Goal: Task Accomplishment & Management: Complete application form

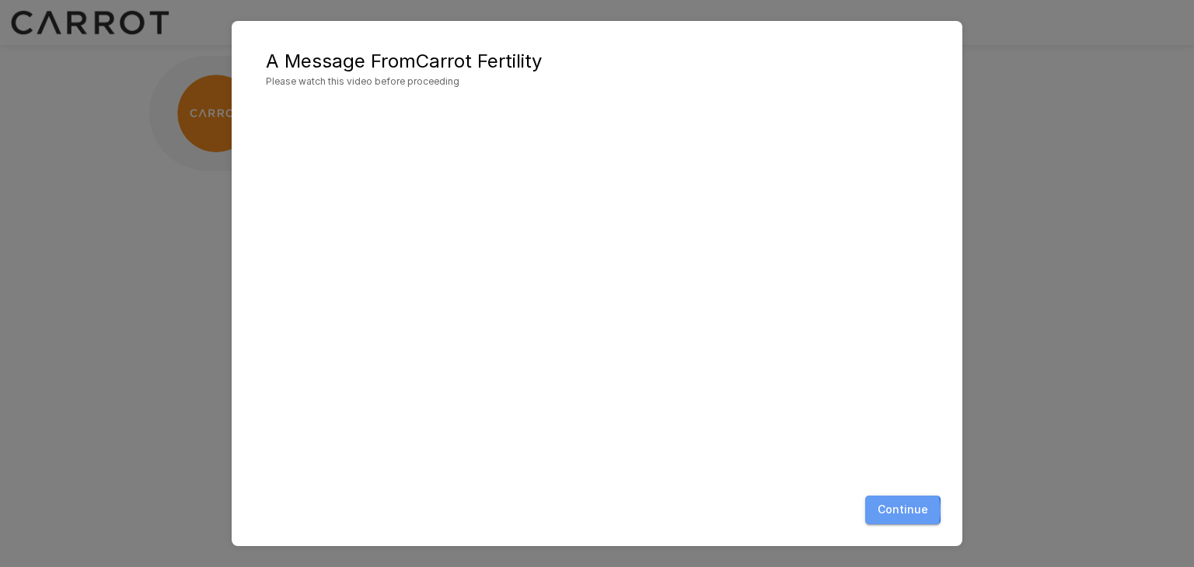
click at [892, 511] on button "Continue" at bounding box center [902, 510] width 75 height 29
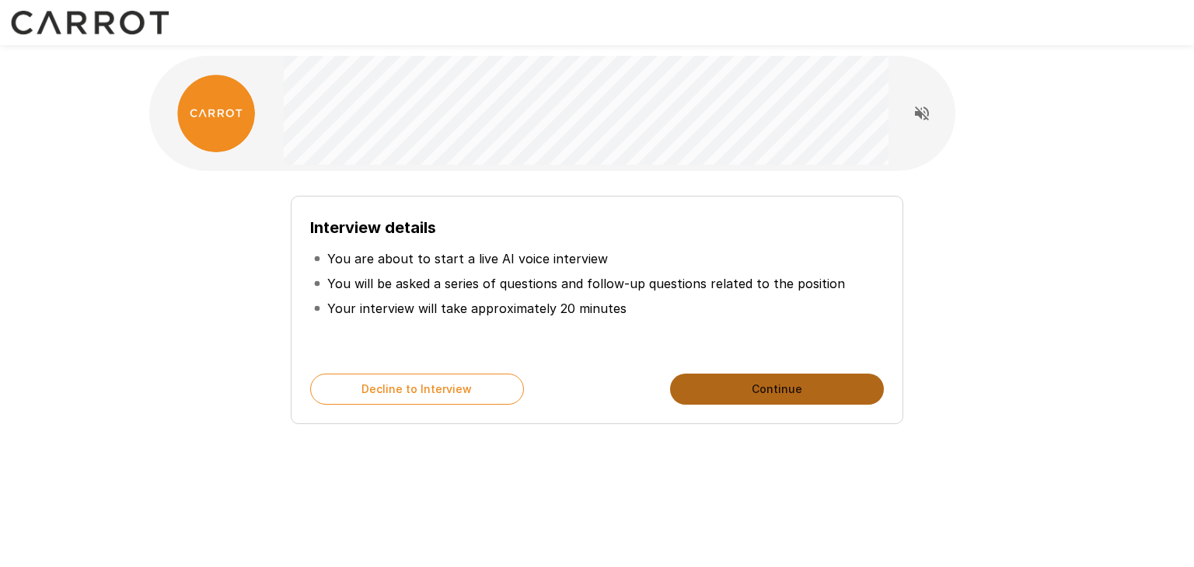
click at [755, 391] on button "Continue" at bounding box center [777, 389] width 214 height 31
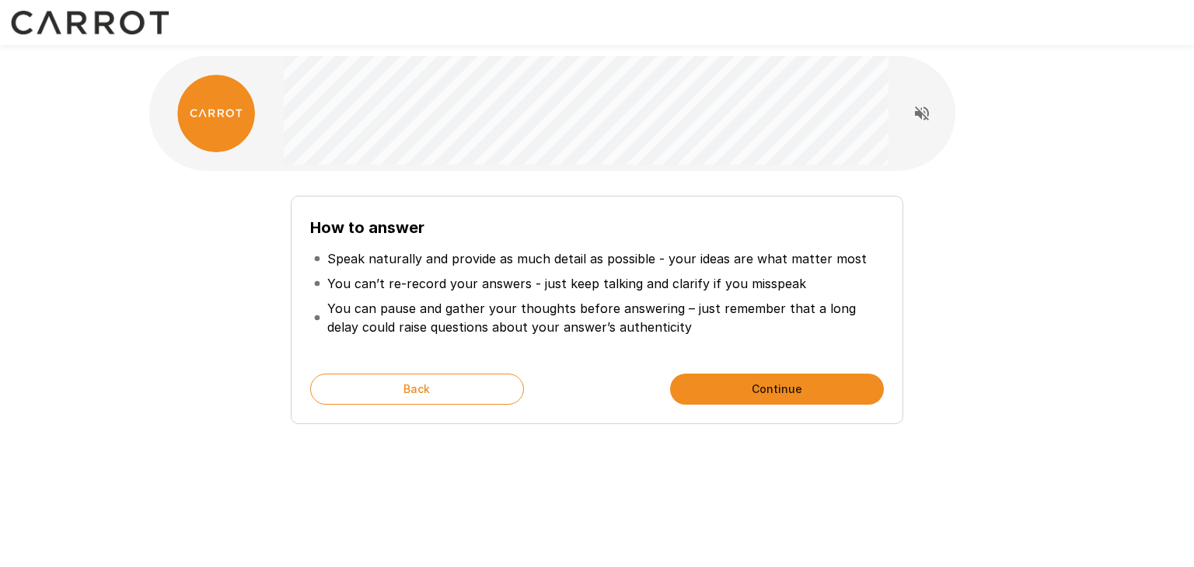
click at [758, 508] on div "How to answer Speak naturally and provide as much detail as possible - your ide…" at bounding box center [597, 277] width 932 height 555
click at [775, 392] on button "Continue" at bounding box center [777, 389] width 214 height 31
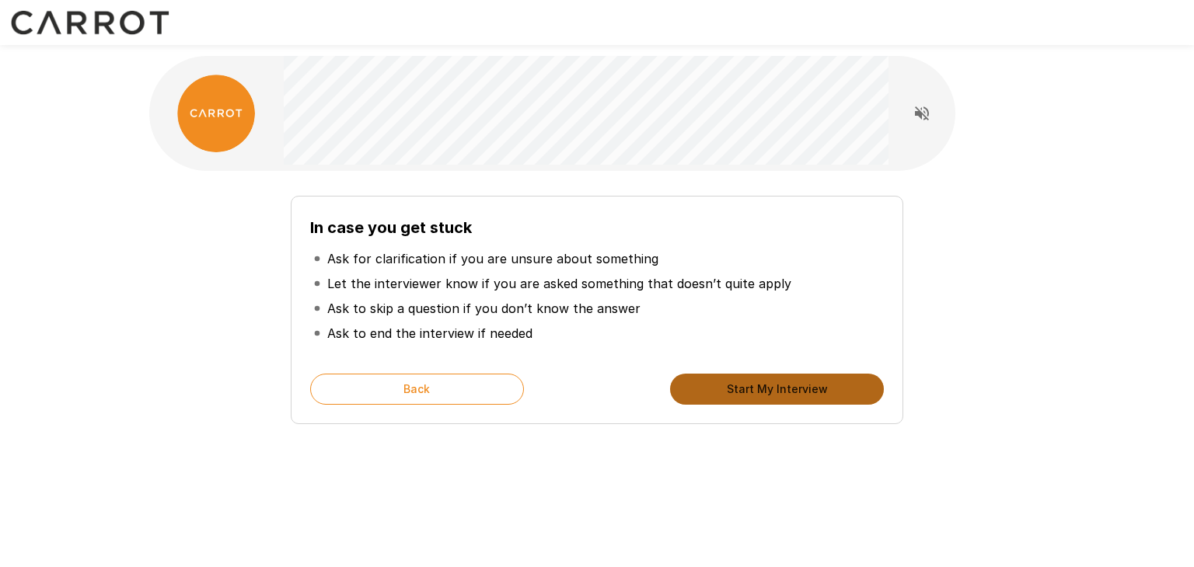
click at [775, 392] on button "Start My Interview" at bounding box center [777, 389] width 214 height 31
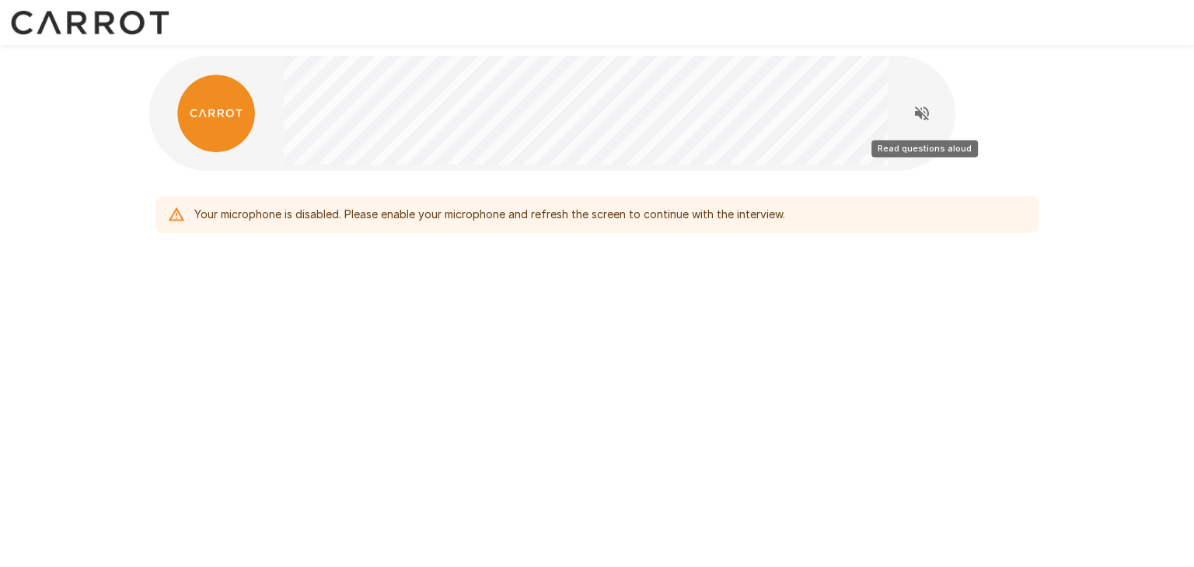
click at [918, 114] on icon "Read questions aloud" at bounding box center [922, 113] width 14 height 14
click at [1082, 451] on div "Your microphone is disabled. Please enable your microphone and refresh the scre…" at bounding box center [597, 283] width 1194 height 567
click at [793, 389] on div "Your microphone is disabled. Please enable your microphone and refresh the scre…" at bounding box center [597, 283] width 1194 height 567
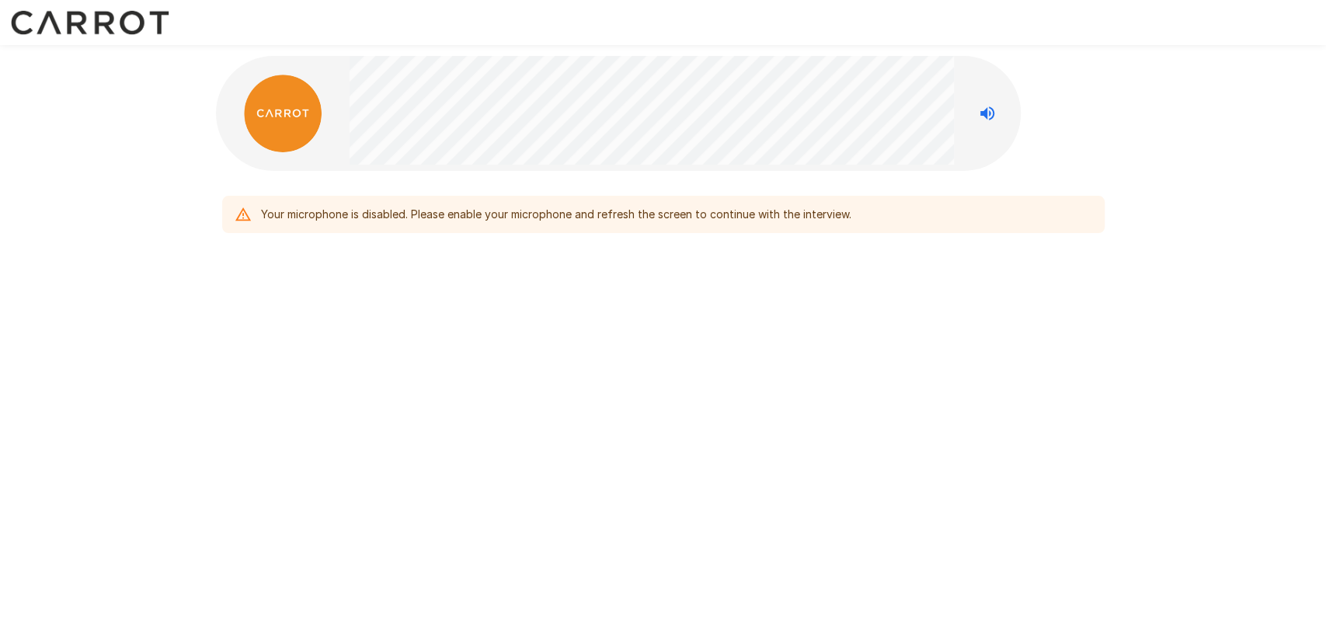
click at [1190, 126] on div "Your microphone is disabled. Please enable your microphone and refresh the scre…" at bounding box center [663, 182] width 1326 height 364
click at [810, 221] on div "Your microphone is disabled. Please enable your microphone and refresh the scre…" at bounding box center [556, 214] width 591 height 28
click at [810, 219] on div "Your microphone is disabled. Please enable your microphone and refresh the scre…" at bounding box center [556, 214] width 591 height 28
click at [991, 113] on icon "Stop reading questions aloud" at bounding box center [987, 113] width 19 height 19
click at [991, 113] on icon "Read questions aloud" at bounding box center [987, 113] width 19 height 19
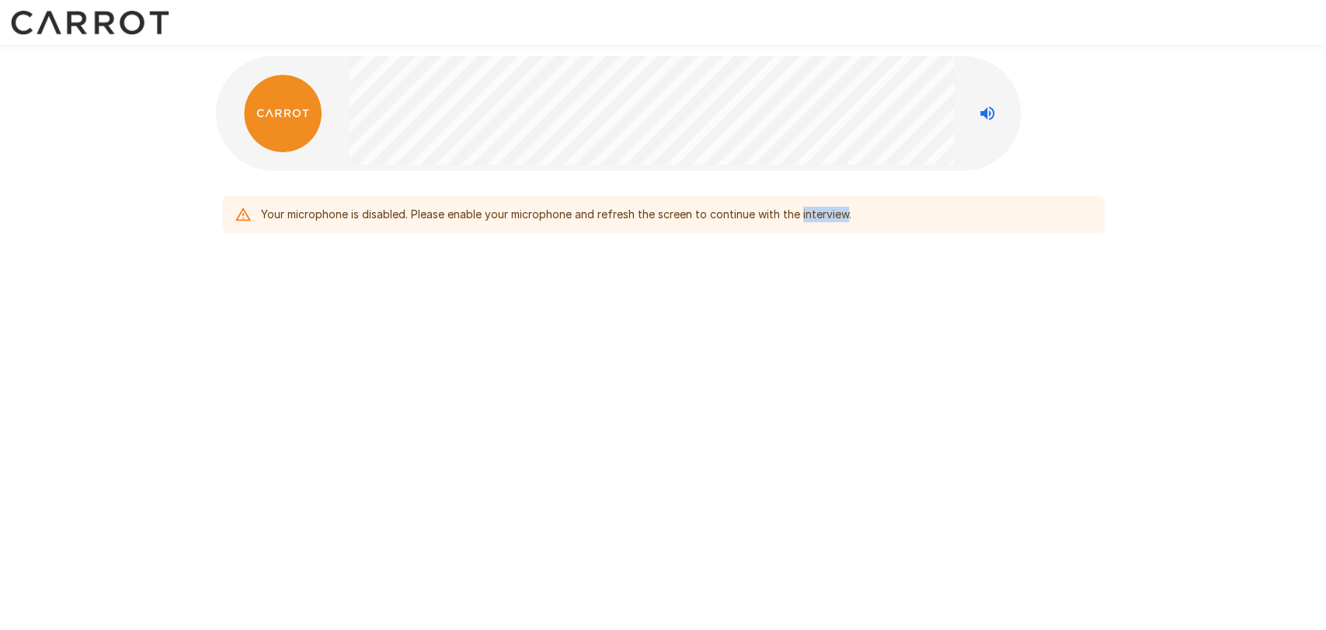
click at [278, 118] on img at bounding box center [283, 114] width 78 height 78
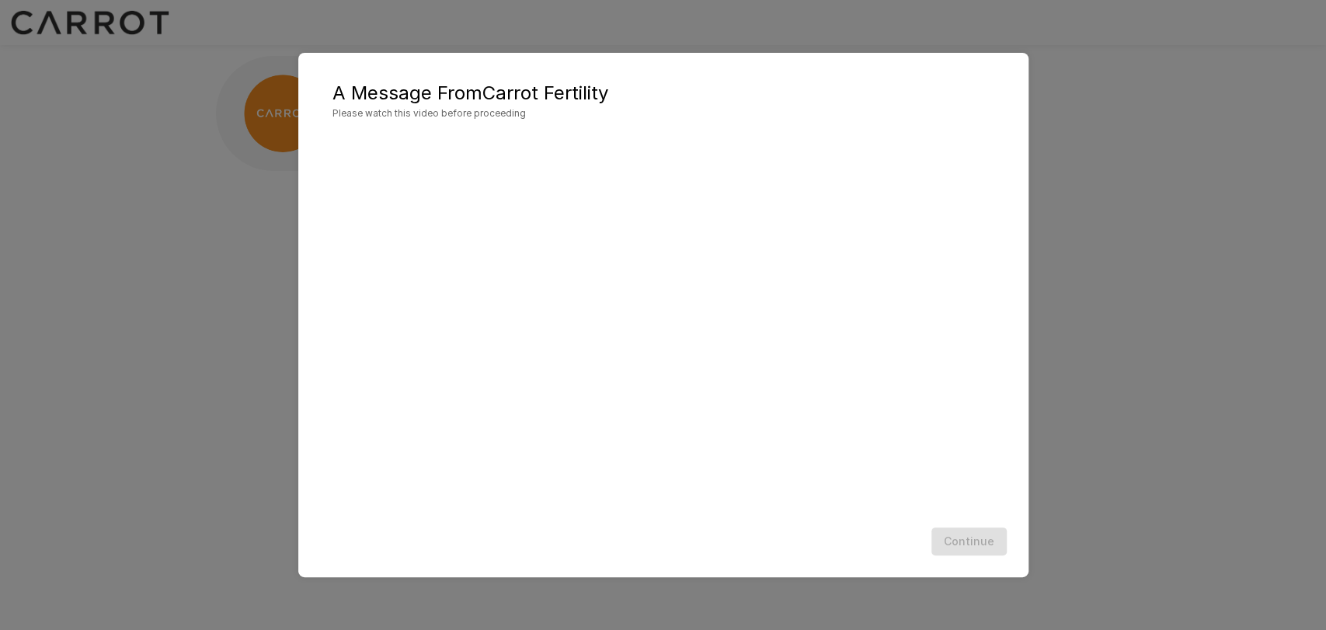
click at [842, 453] on div "Continue" at bounding box center [663, 541] width 699 height 41
click at [954, 453] on button "Continue" at bounding box center [969, 542] width 75 height 29
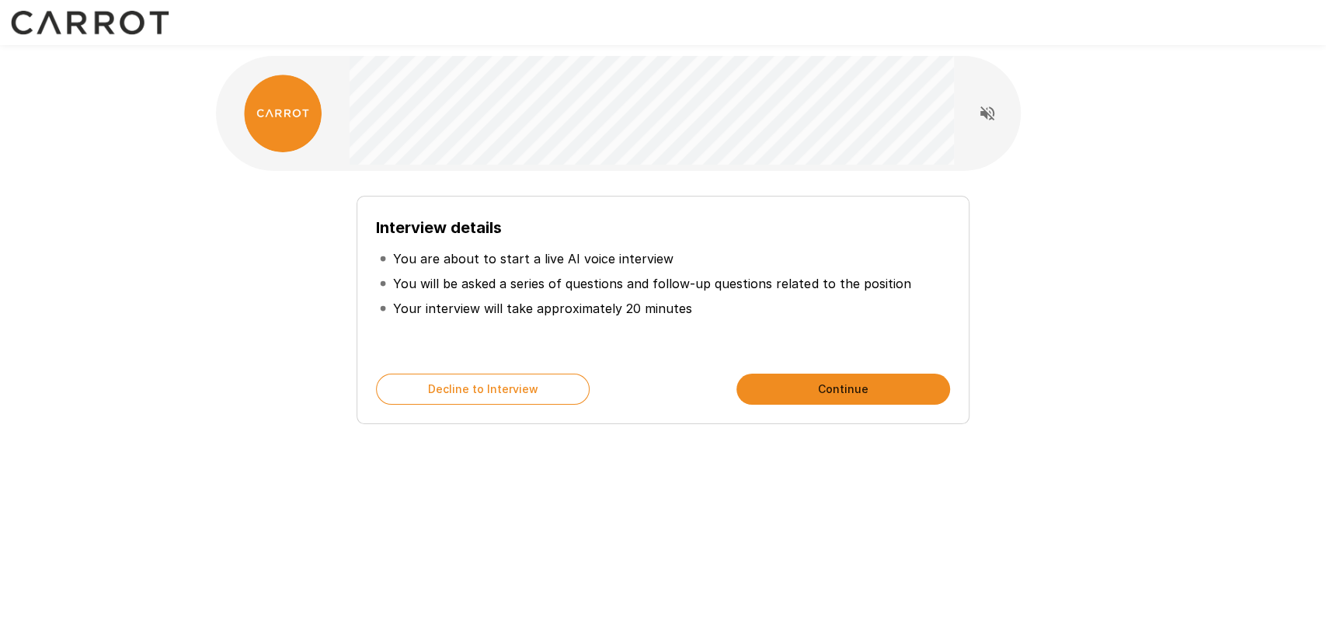
click at [833, 388] on button "Continue" at bounding box center [844, 389] width 214 height 31
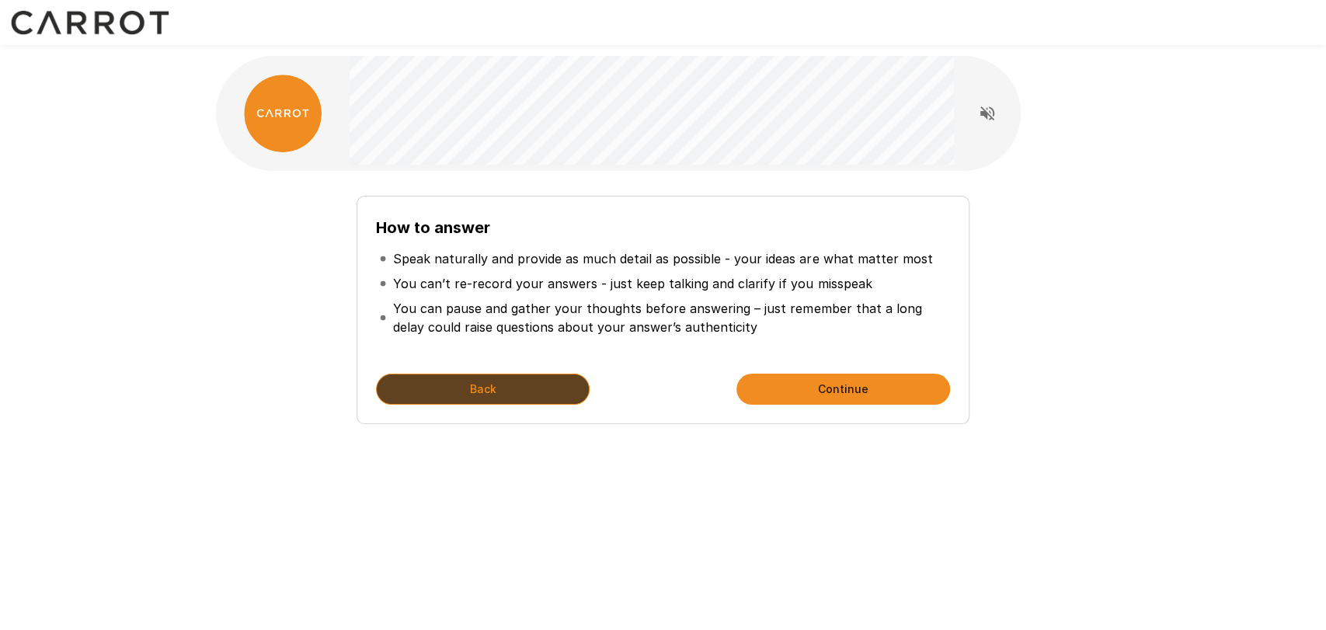
click at [492, 385] on button "Back" at bounding box center [483, 389] width 214 height 31
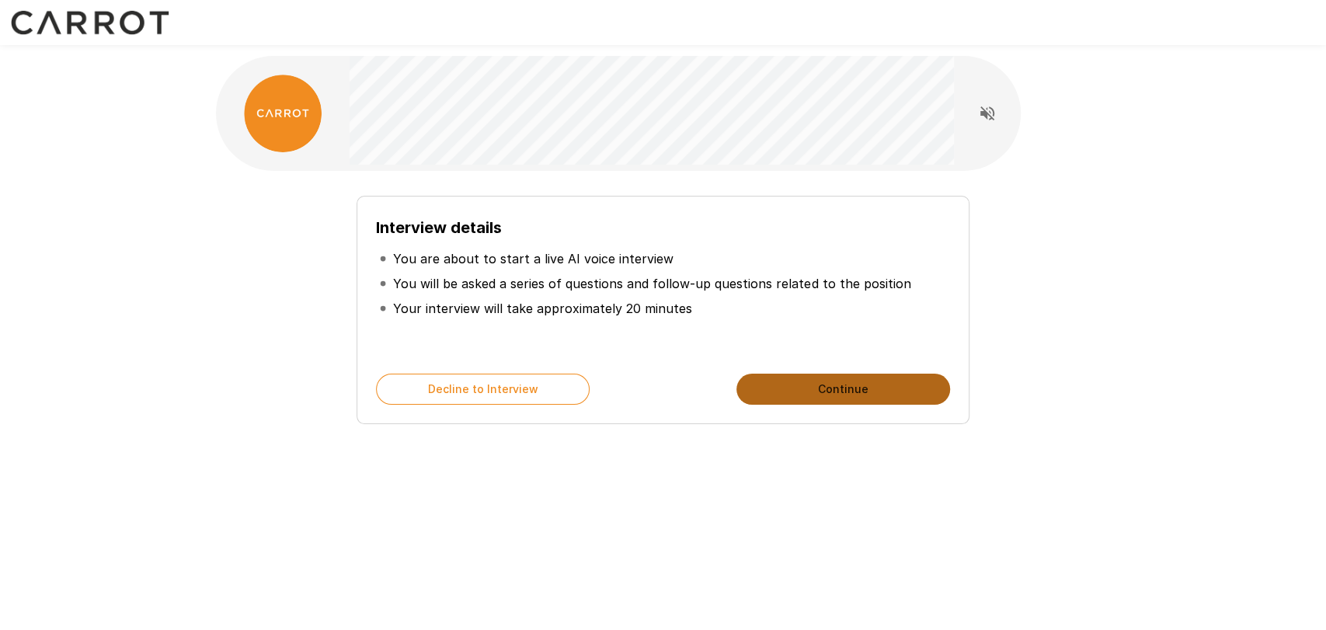
click at [825, 393] on button "Continue" at bounding box center [844, 389] width 214 height 31
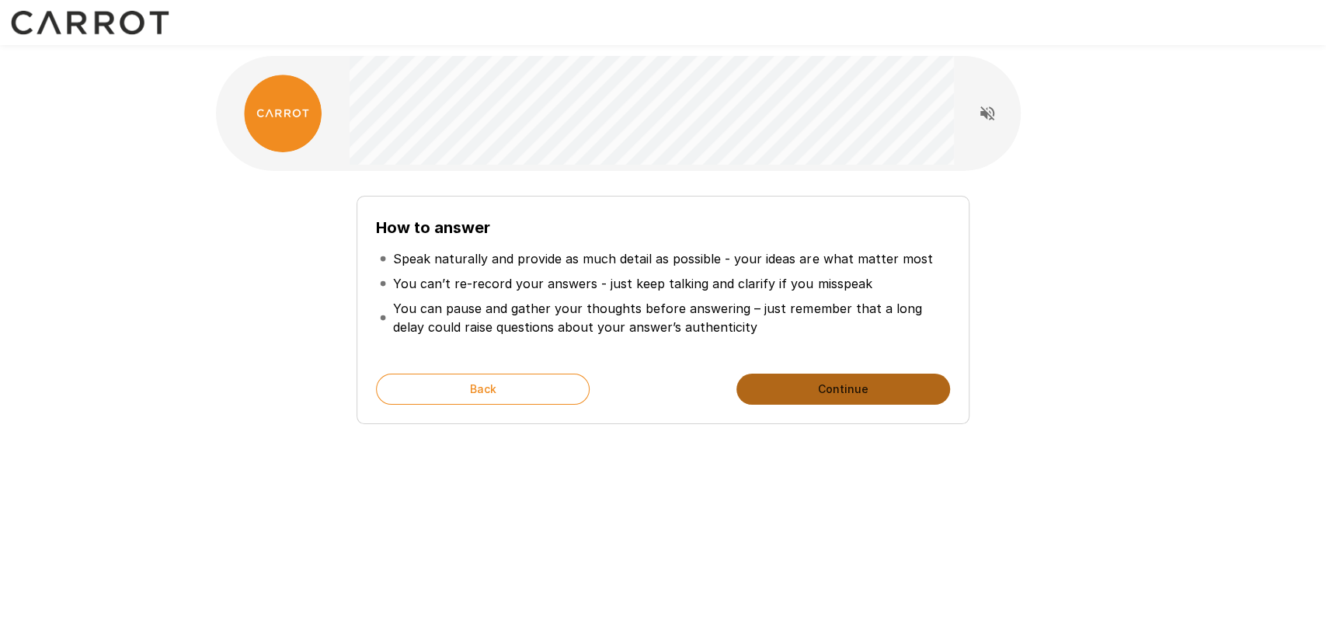
click at [825, 393] on button "Continue" at bounding box center [844, 389] width 214 height 31
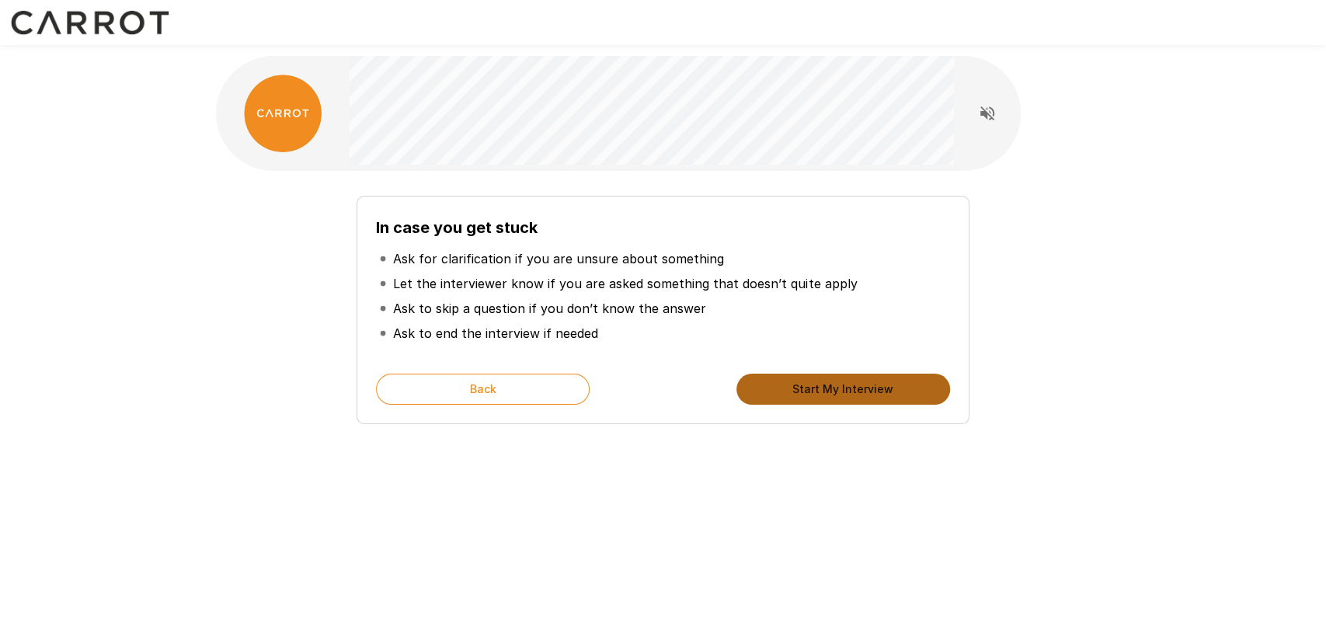
click at [825, 393] on button "Start My Interview" at bounding box center [844, 389] width 214 height 31
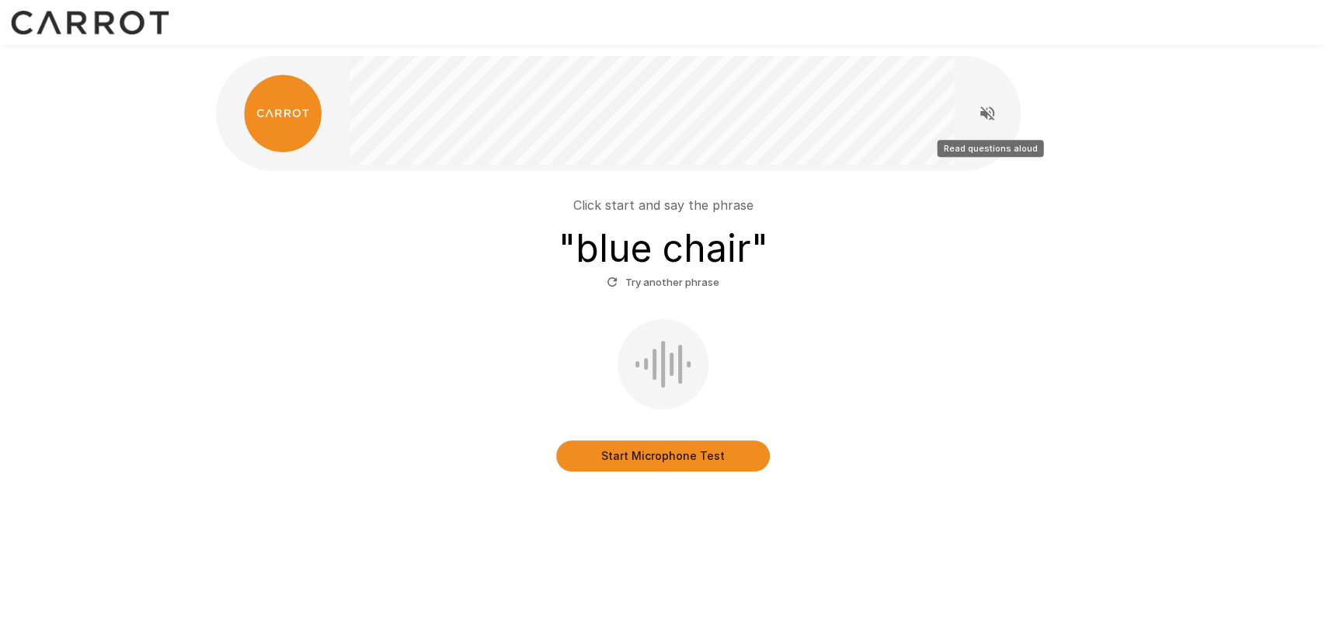
click at [954, 115] on button "Read questions aloud" at bounding box center [987, 113] width 31 height 31
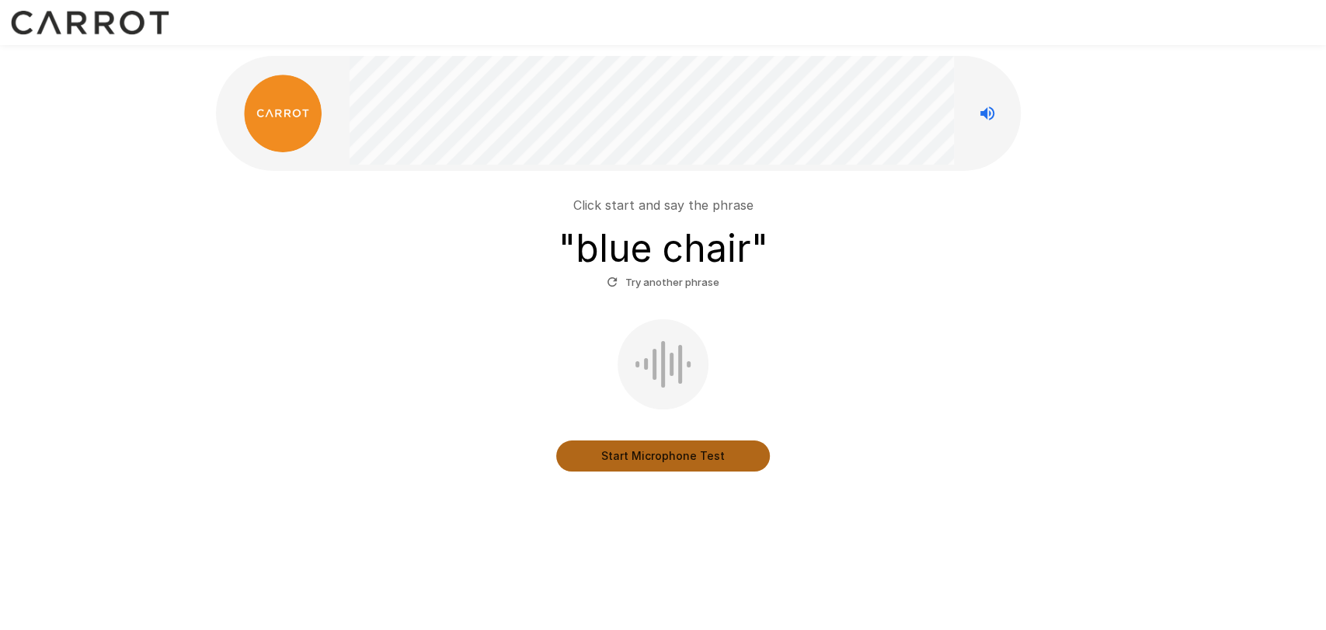
click at [720, 453] on button "Start Microphone Test" at bounding box center [663, 456] width 214 height 31
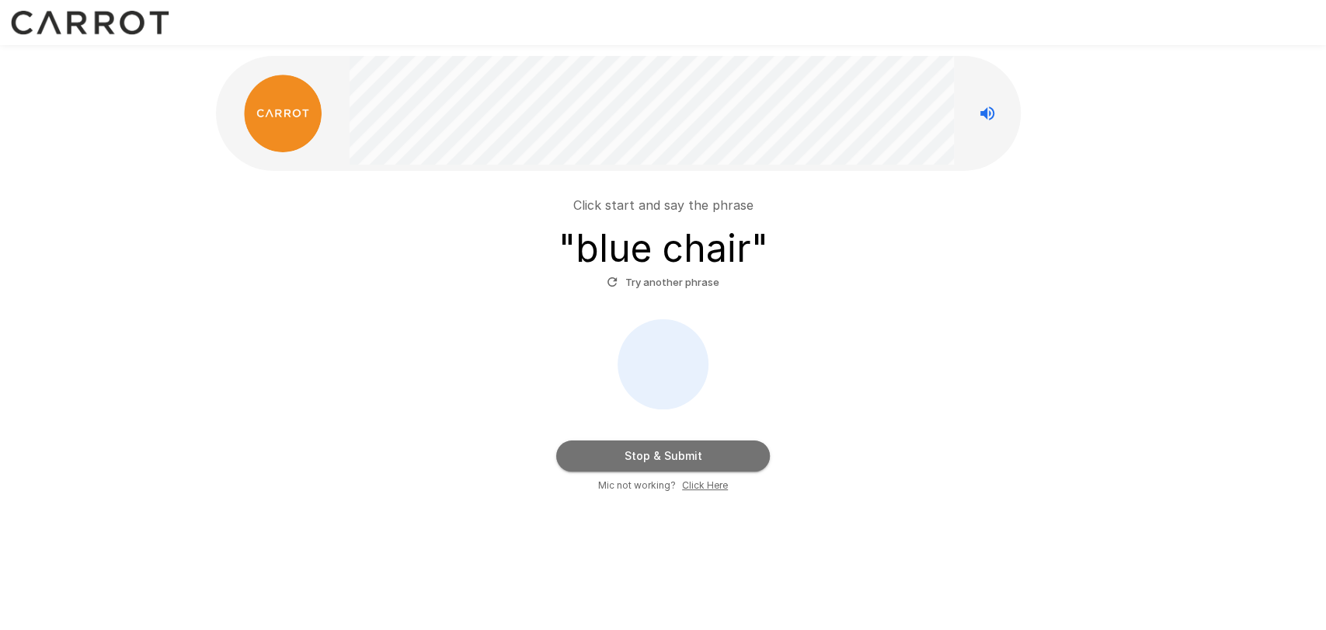
click at [680, 453] on button "Stop & Submit" at bounding box center [663, 456] width 214 height 31
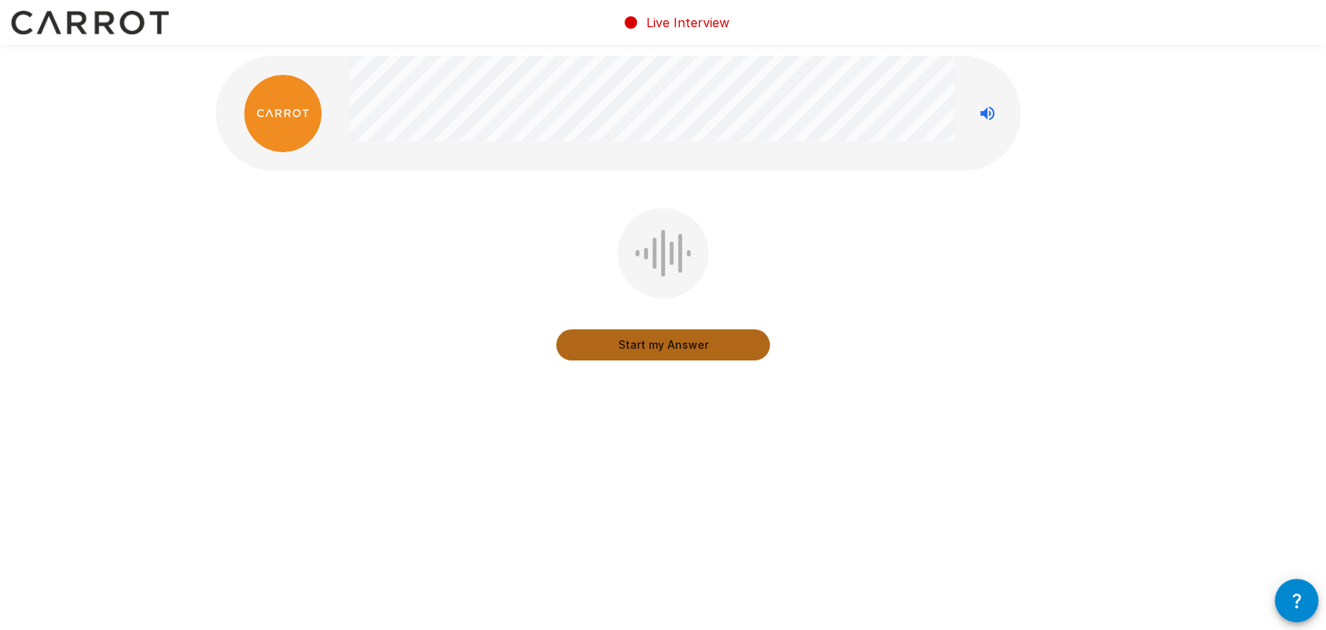
click at [690, 352] on button "Start my Answer" at bounding box center [663, 344] width 214 height 31
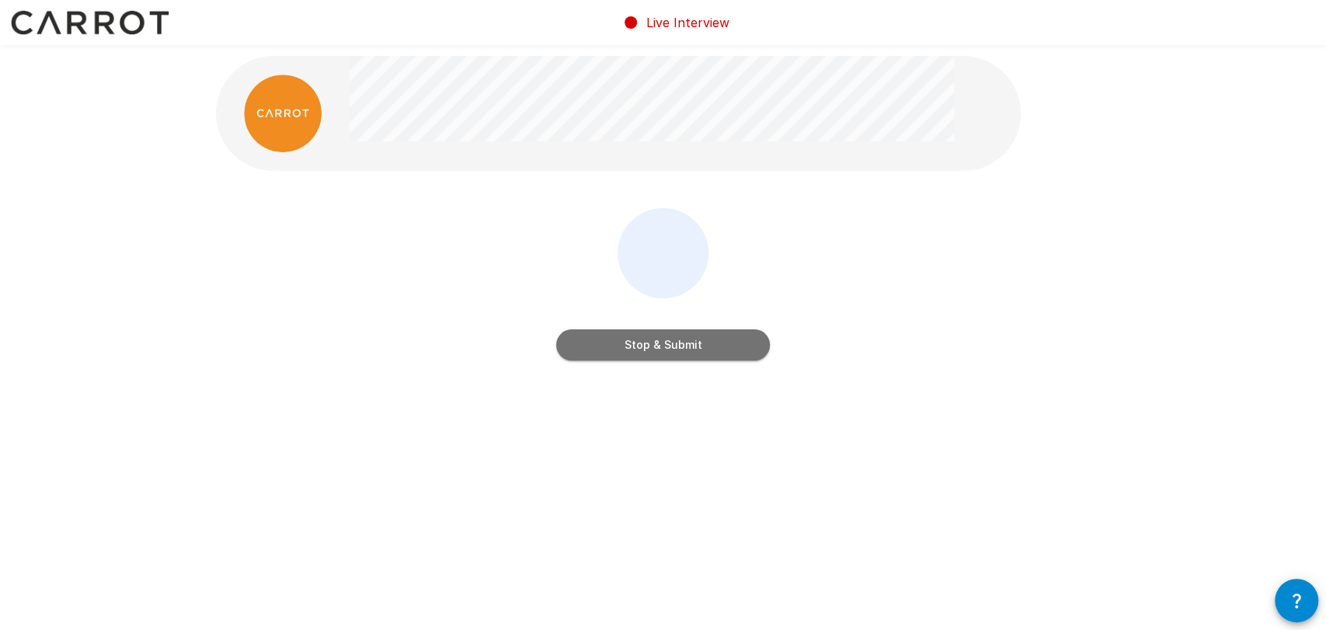
click at [690, 352] on button "Stop & Submit" at bounding box center [663, 344] width 214 height 31
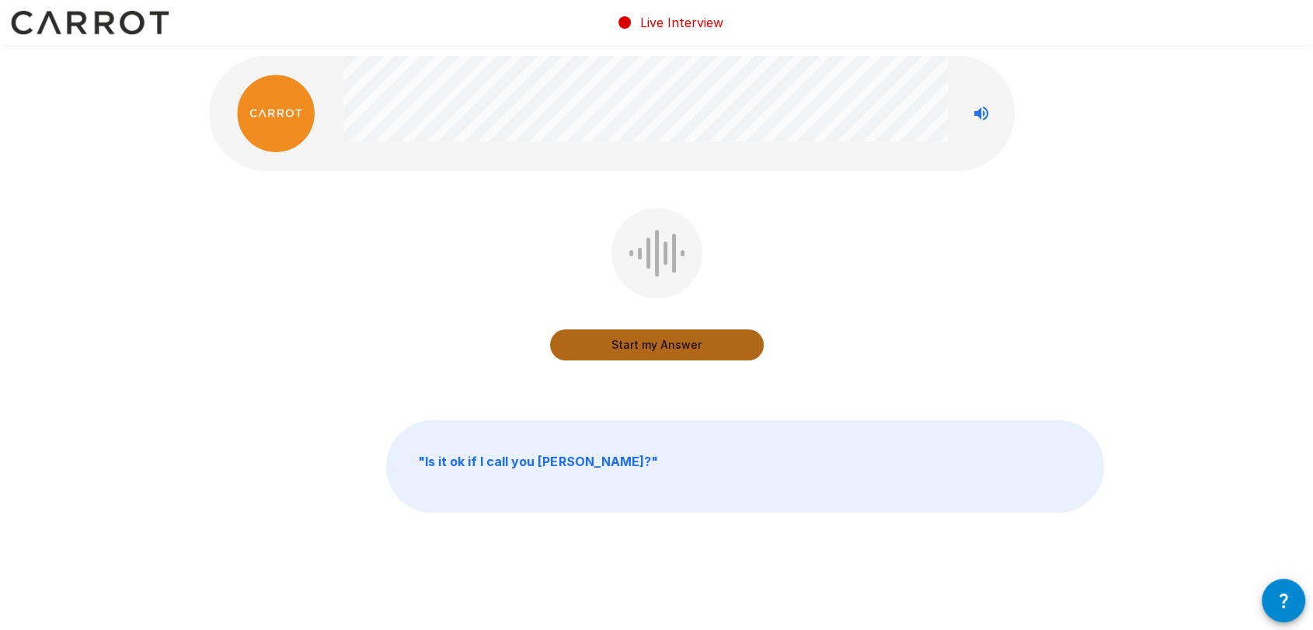
click at [686, 343] on button "Start my Answer" at bounding box center [657, 344] width 214 height 31
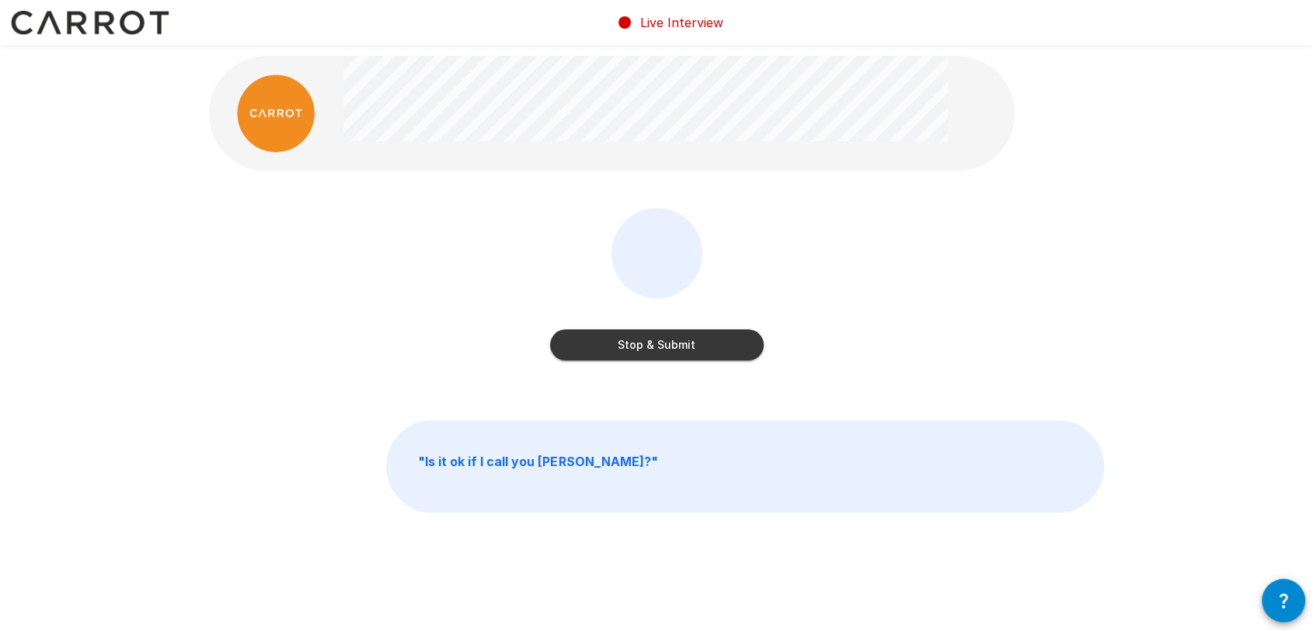
click at [707, 347] on button "Stop & Submit" at bounding box center [657, 344] width 214 height 31
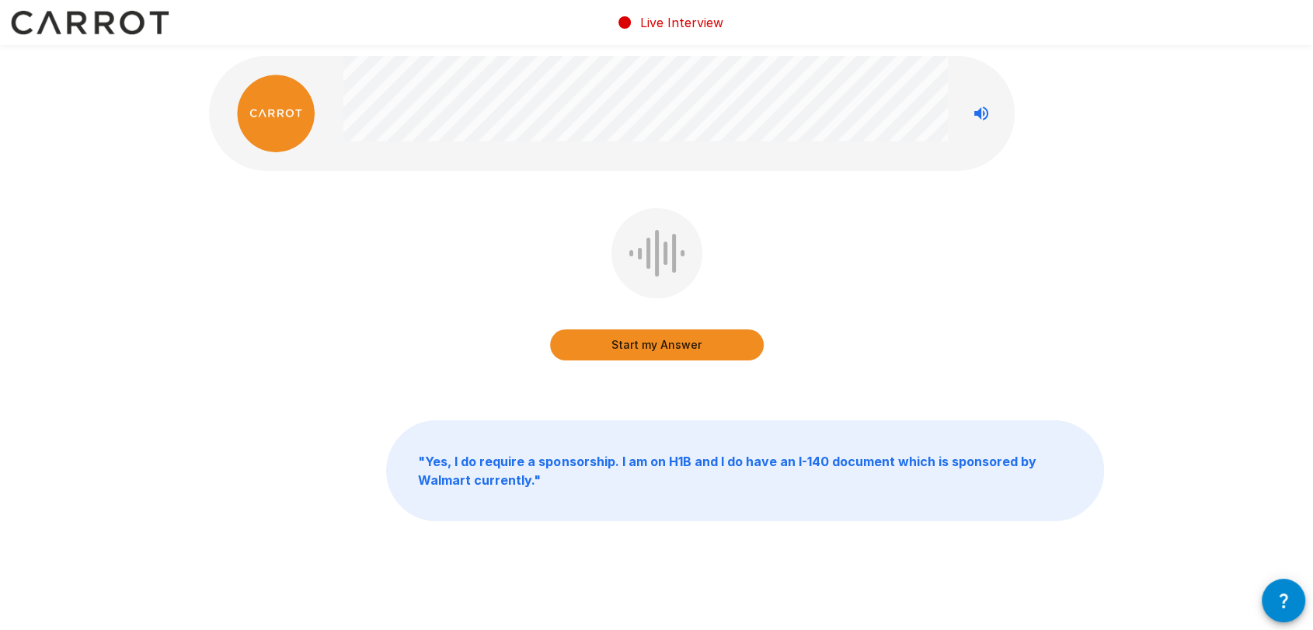
click at [667, 351] on button "Start my Answer" at bounding box center [657, 344] width 214 height 31
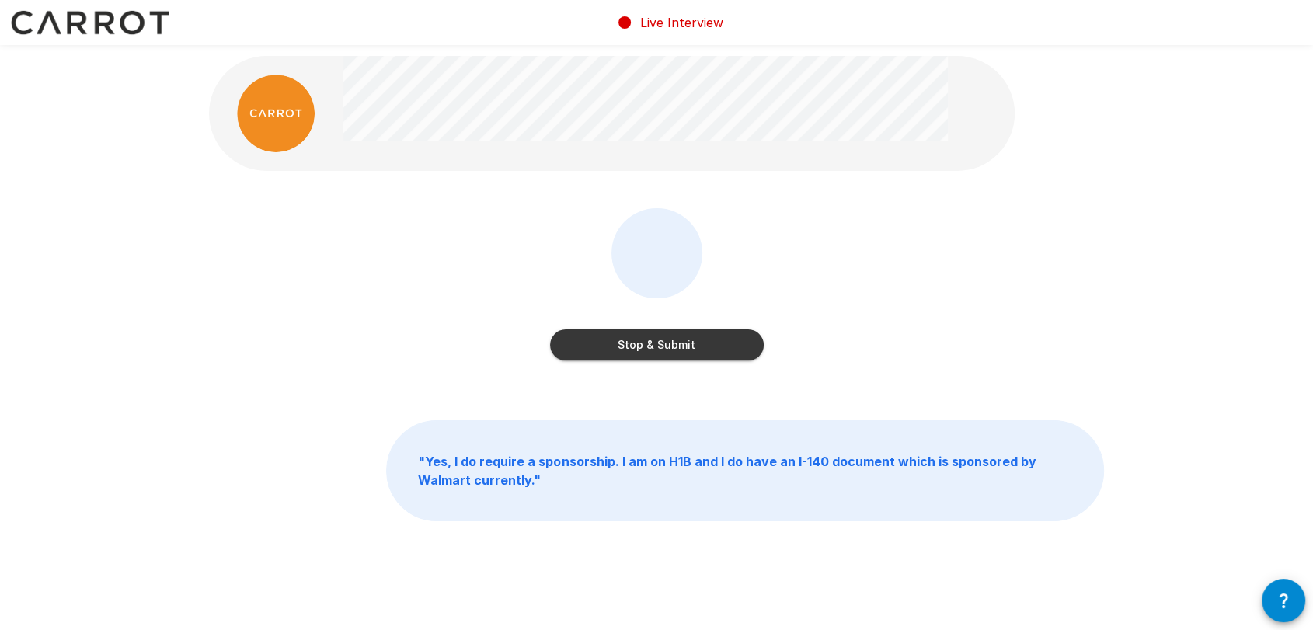
click at [667, 350] on button "Stop & Submit" at bounding box center [657, 344] width 214 height 31
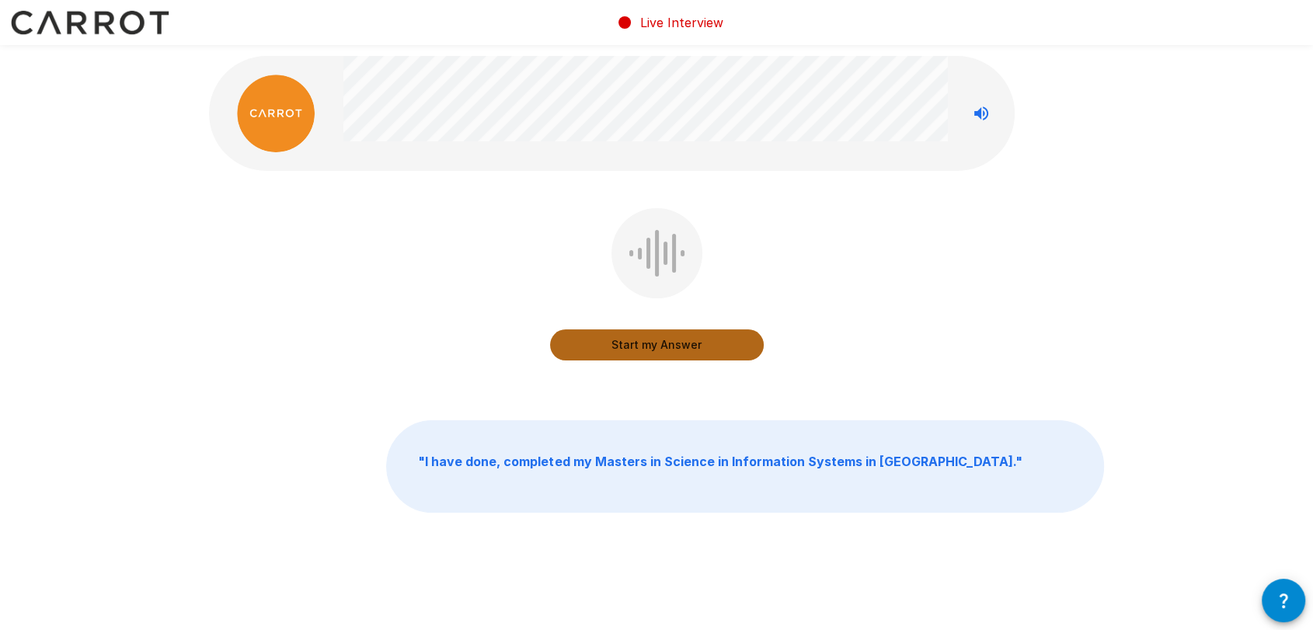
click at [656, 350] on button "Start my Answer" at bounding box center [657, 344] width 214 height 31
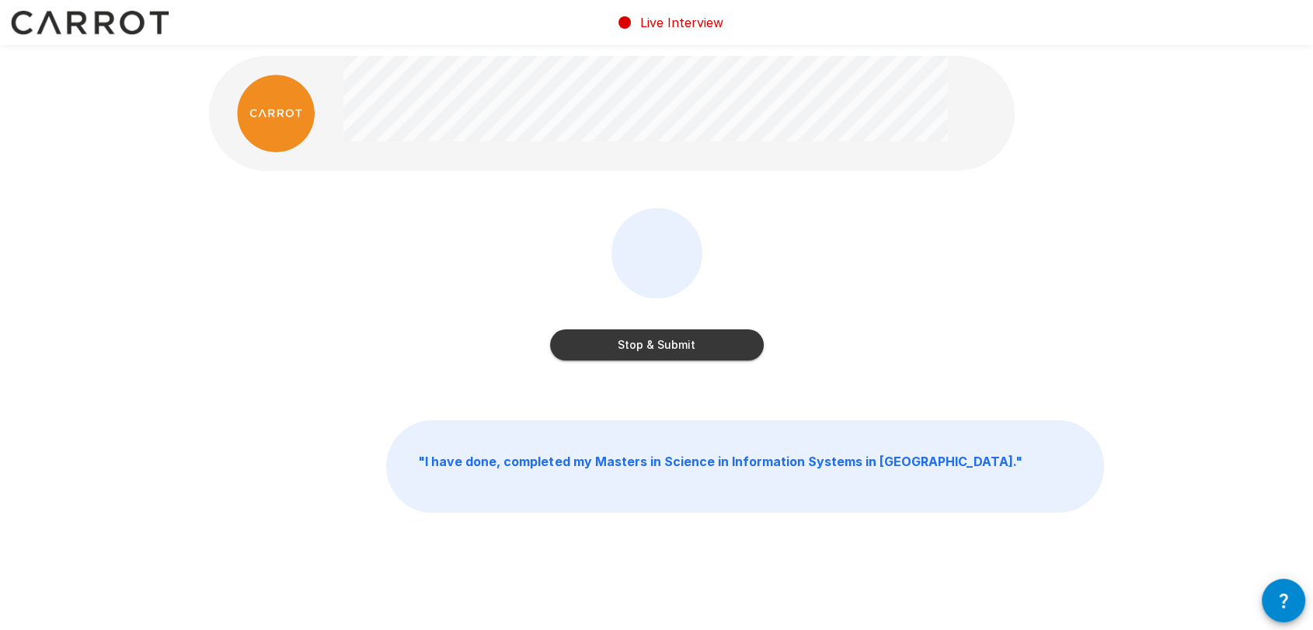
click at [656, 350] on button "Stop & Submit" at bounding box center [657, 344] width 214 height 31
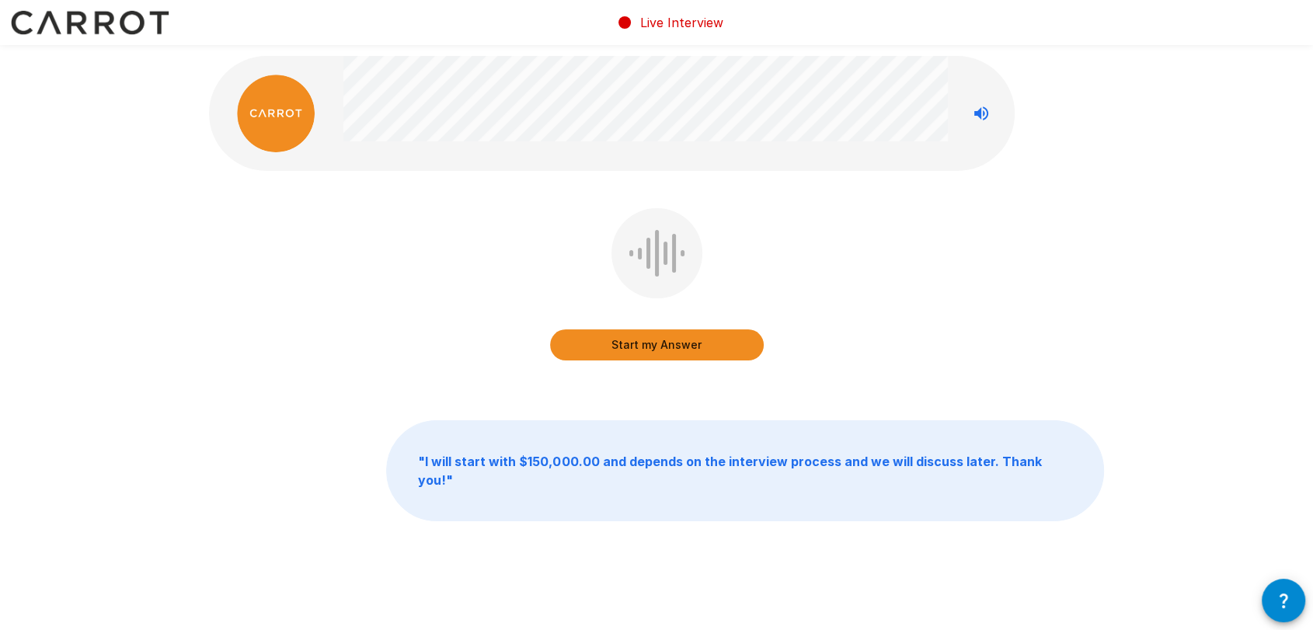
click at [656, 350] on button "Start my Answer" at bounding box center [657, 344] width 214 height 31
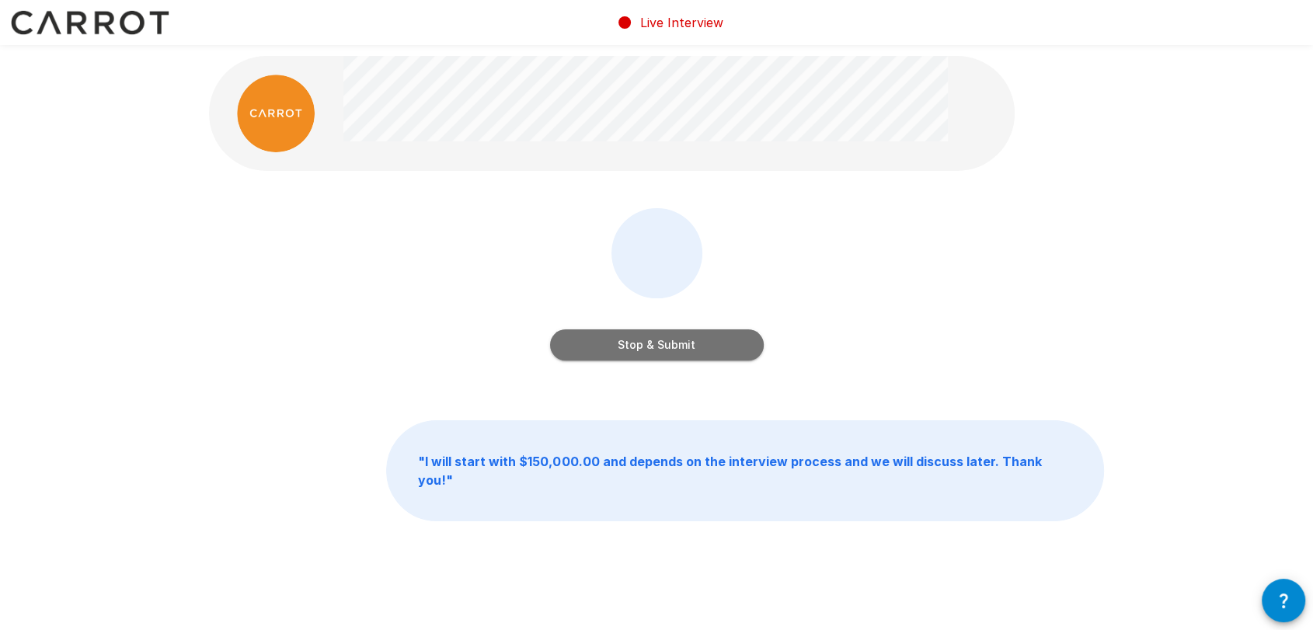
click at [669, 348] on button "Stop & Submit" at bounding box center [657, 344] width 214 height 31
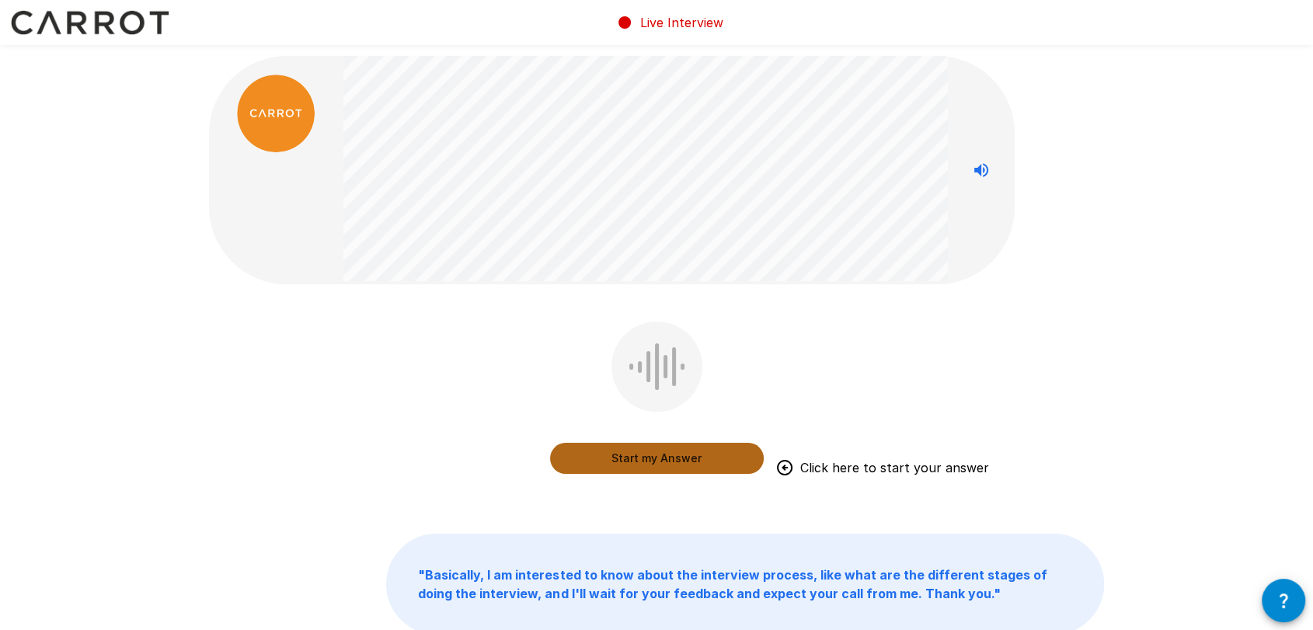
click at [660, 453] on button "Start my Answer" at bounding box center [657, 458] width 214 height 31
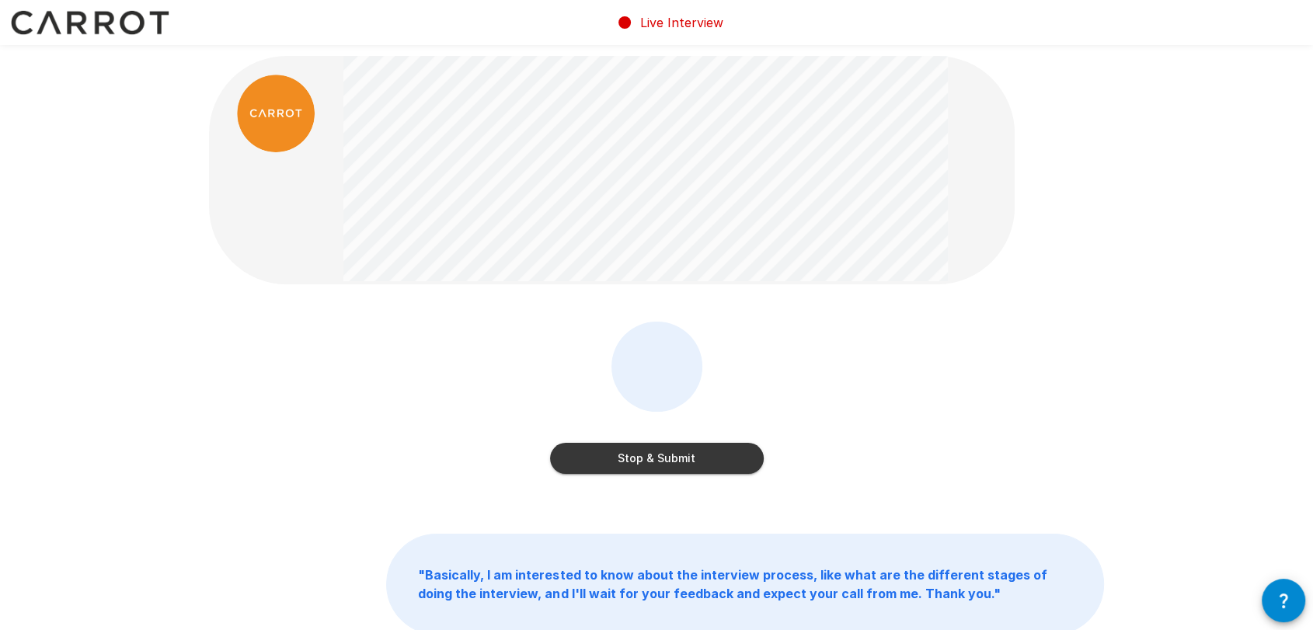
click at [667, 453] on button "Stop & Submit" at bounding box center [657, 458] width 214 height 31
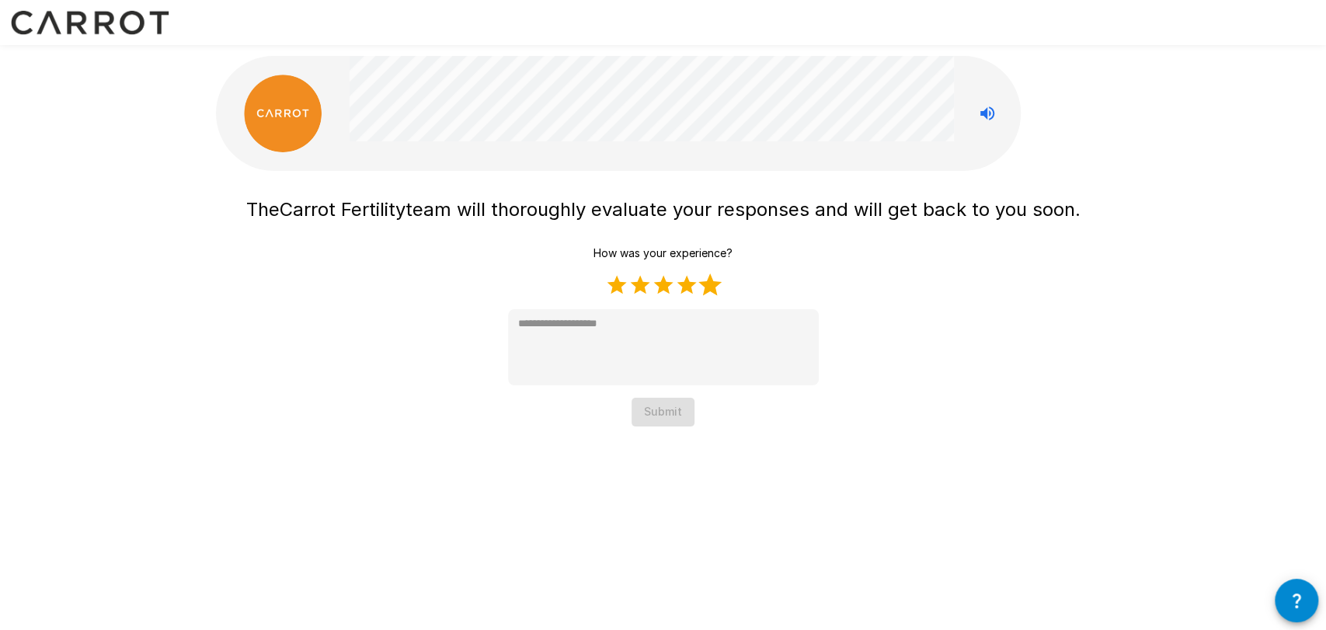
click at [711, 278] on label "5 Stars" at bounding box center [710, 285] width 23 height 23
type textarea "*"
click at [670, 413] on button "Submit" at bounding box center [663, 412] width 63 height 29
